Goal: Find specific page/section: Find specific page/section

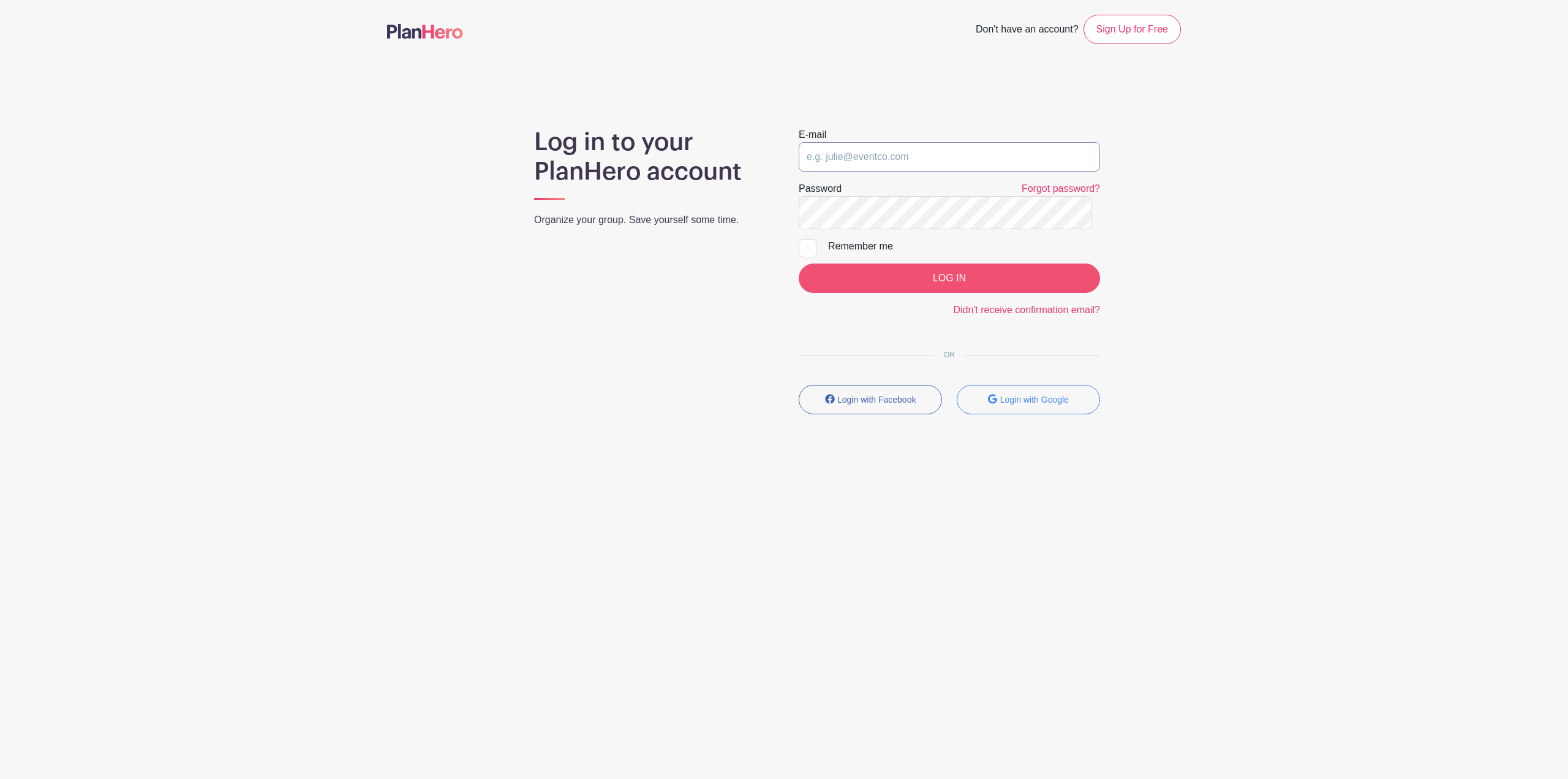
type input "[PERSON_NAME][EMAIL_ADDRESS][PERSON_NAME][DOMAIN_NAME]"
click at [903, 293] on input "LOG IN" at bounding box center [949, 277] width 302 height 29
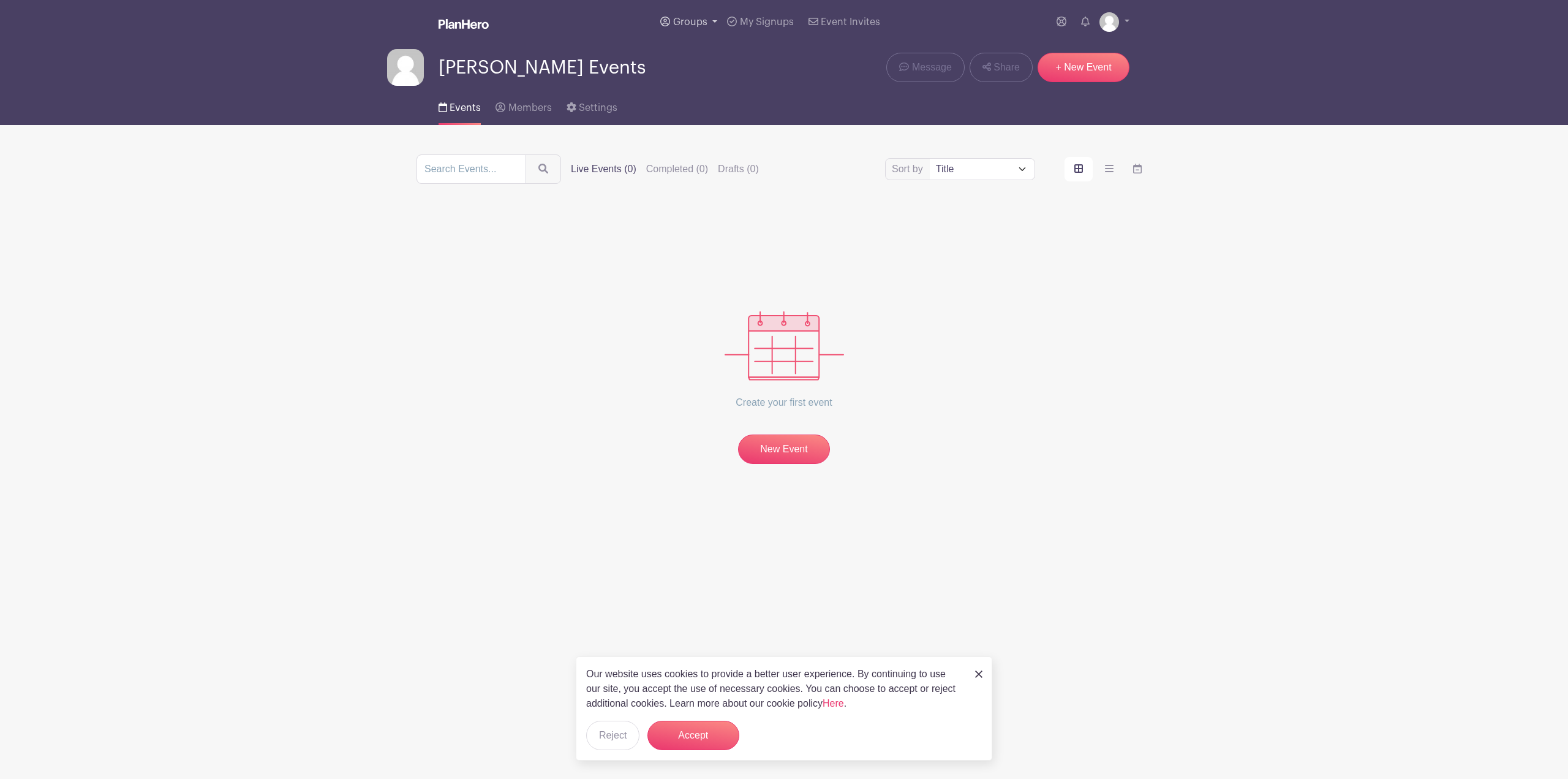
click at [673, 27] on span "Groups" at bounding box center [691, 22] width 35 height 9
click at [687, 123] on span "S&T Community Events" at bounding box center [736, 116] width 102 height 14
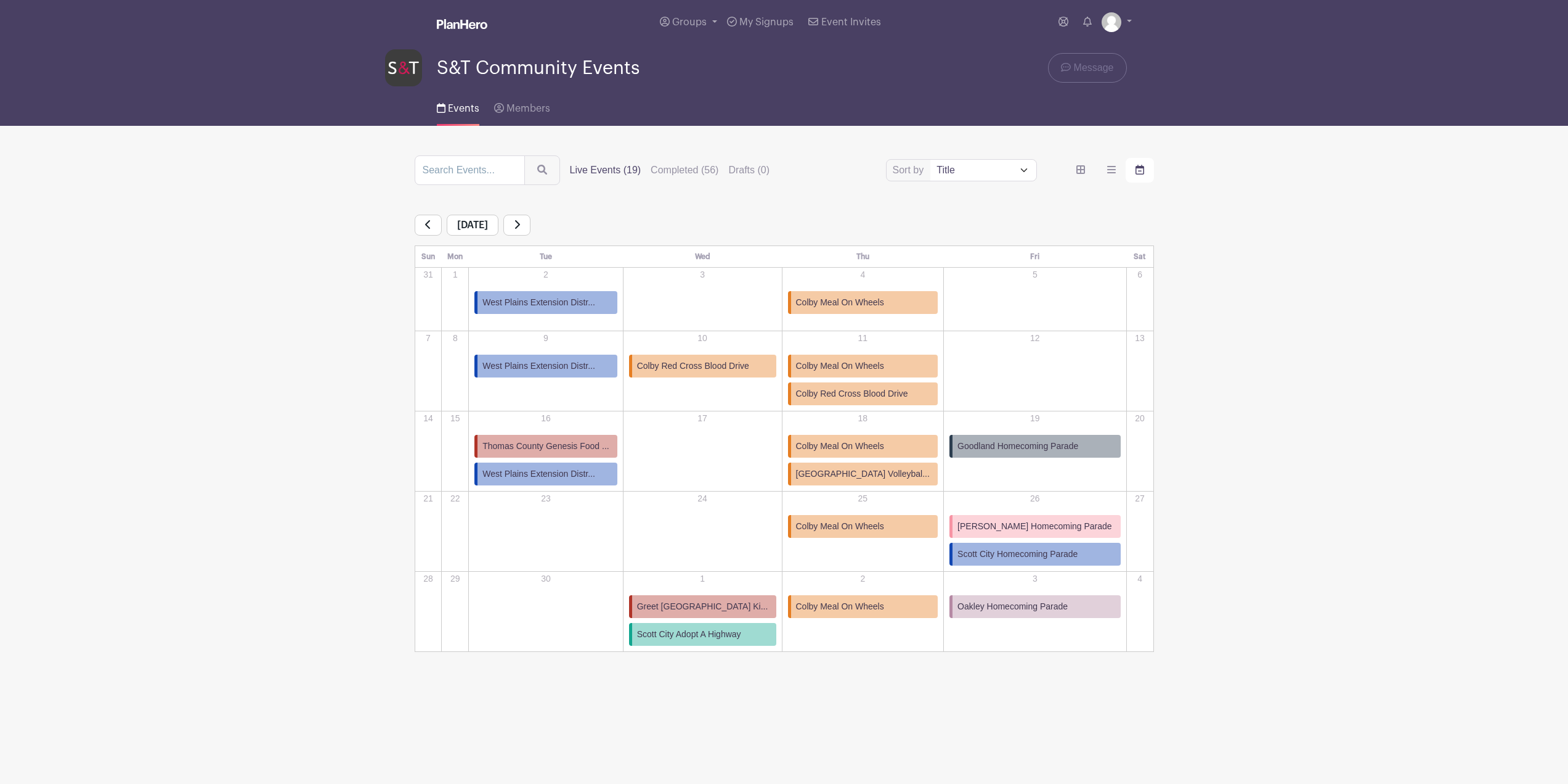
scroll to position [67, 0]
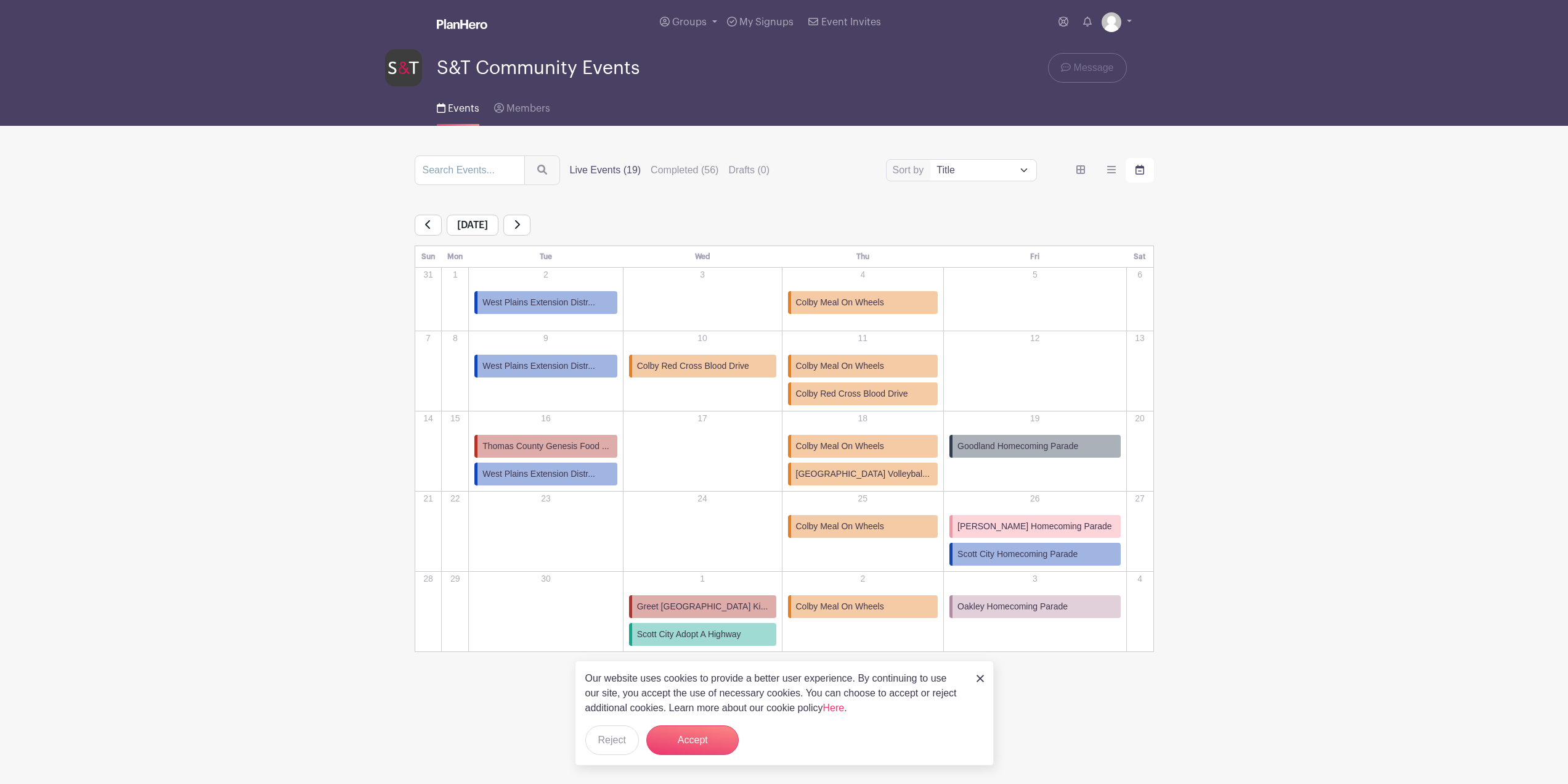
click at [979, 675] on img at bounding box center [980, 678] width 7 height 7
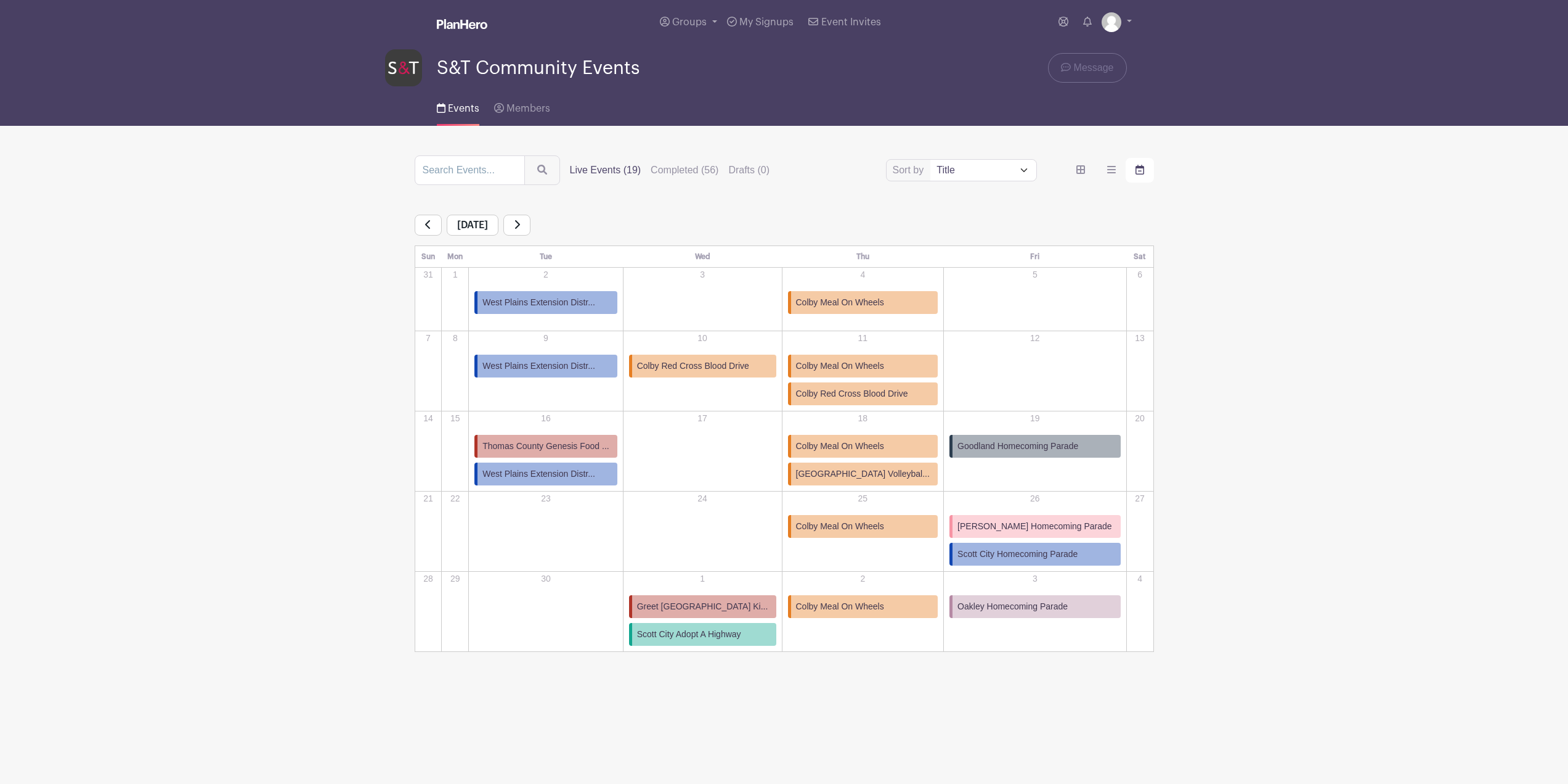
click at [531, 233] on link at bounding box center [517, 225] width 27 height 21
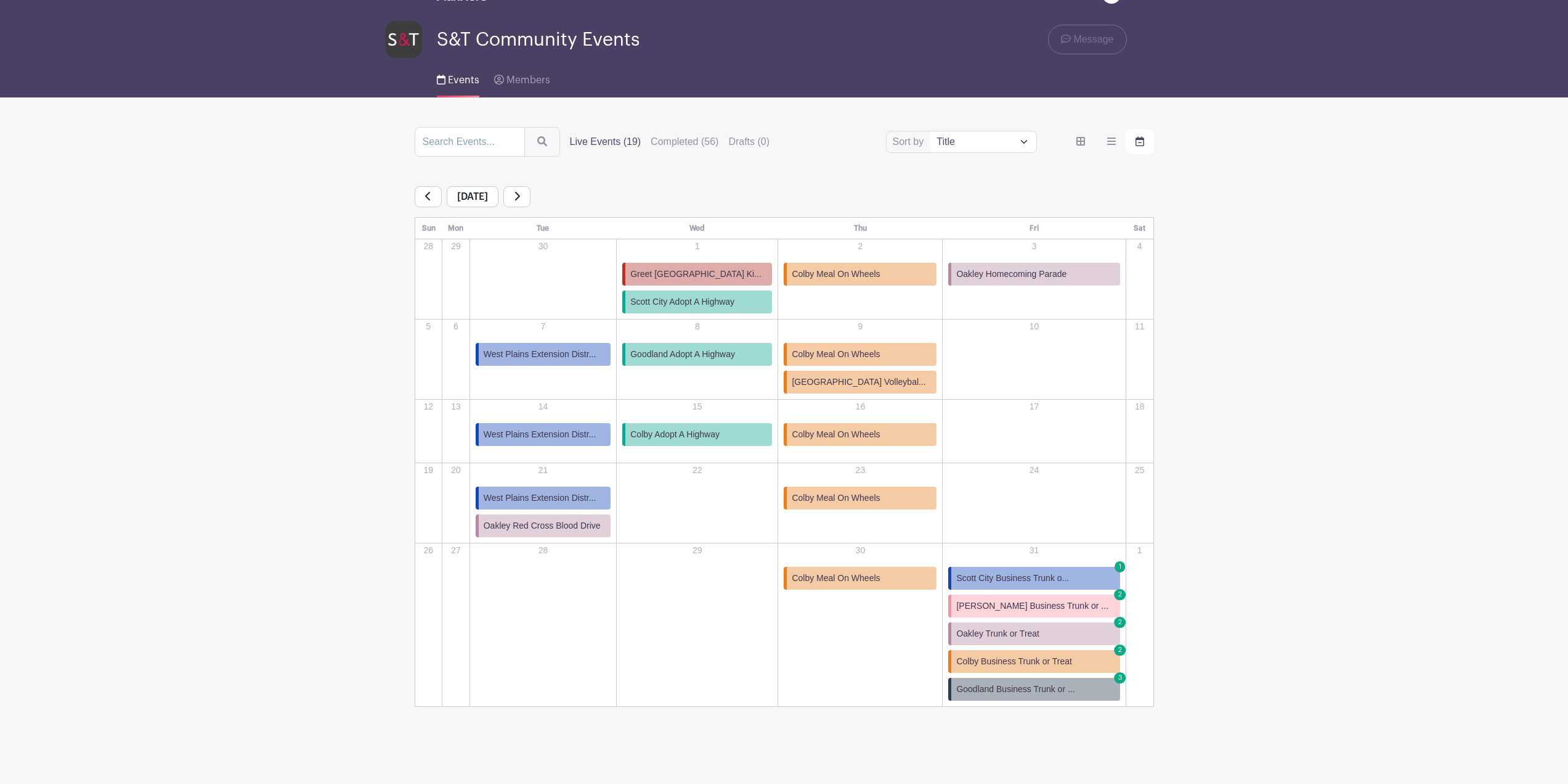
scroll to position [129, 0]
click at [520, 191] on icon at bounding box center [517, 196] width 6 height 10
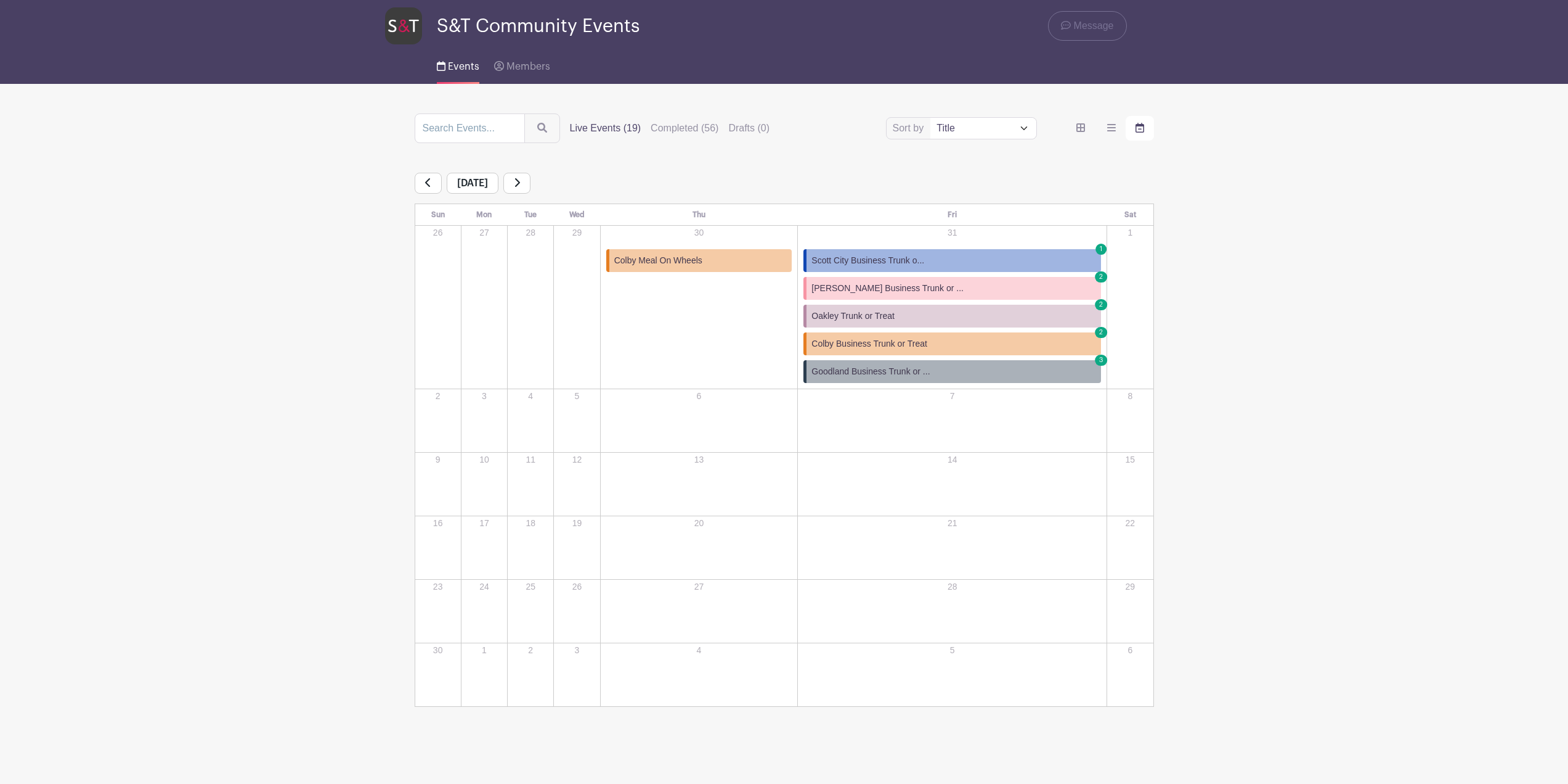
click at [531, 173] on link at bounding box center [517, 183] width 27 height 21
